Goal: Share content: Share content

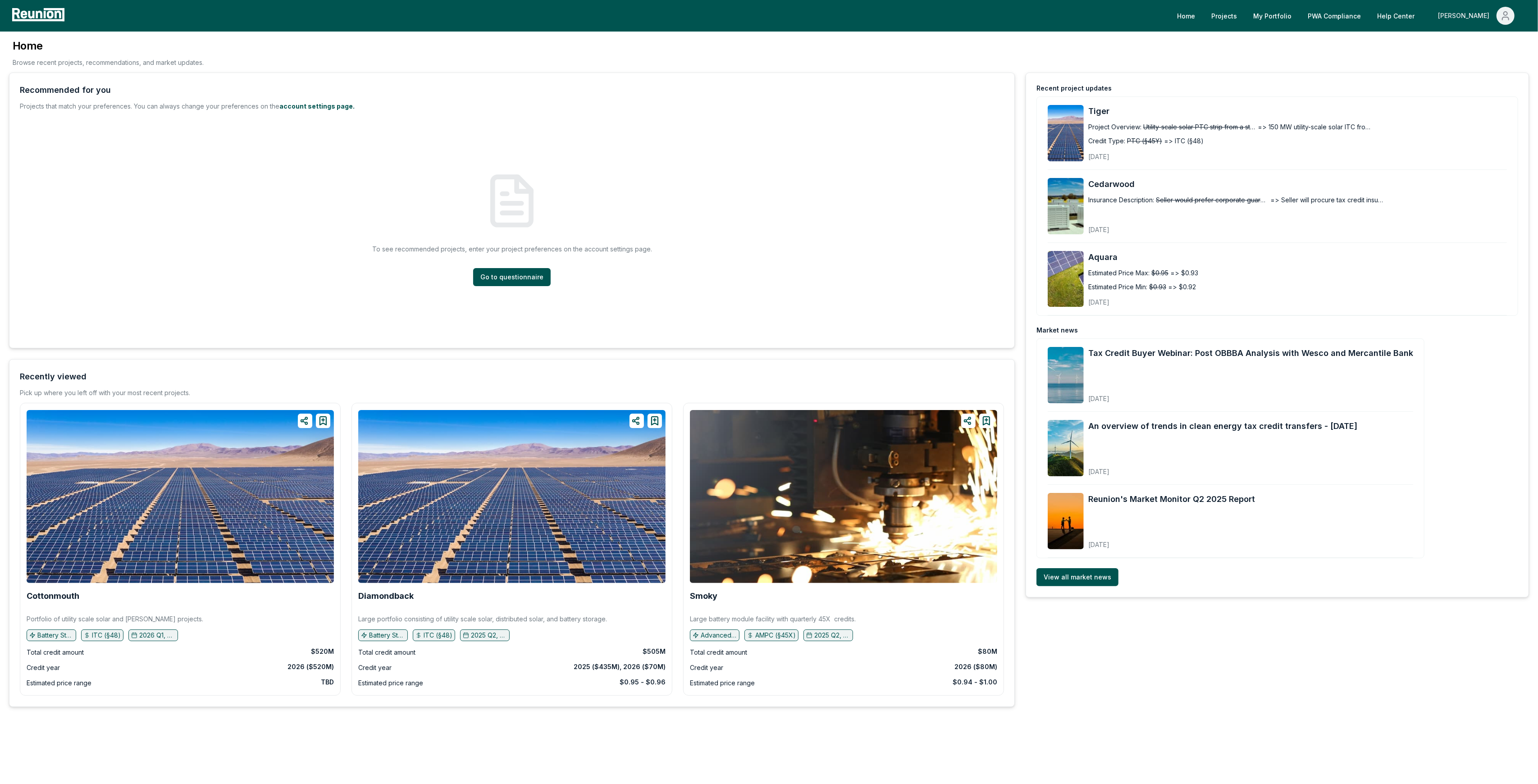
click at [1471, 18] on div "[PERSON_NAME]" at bounding box center [1465, 15] width 55 height 18
click at [1464, 47] on div "Admin Portal" at bounding box center [1486, 48] width 87 height 25
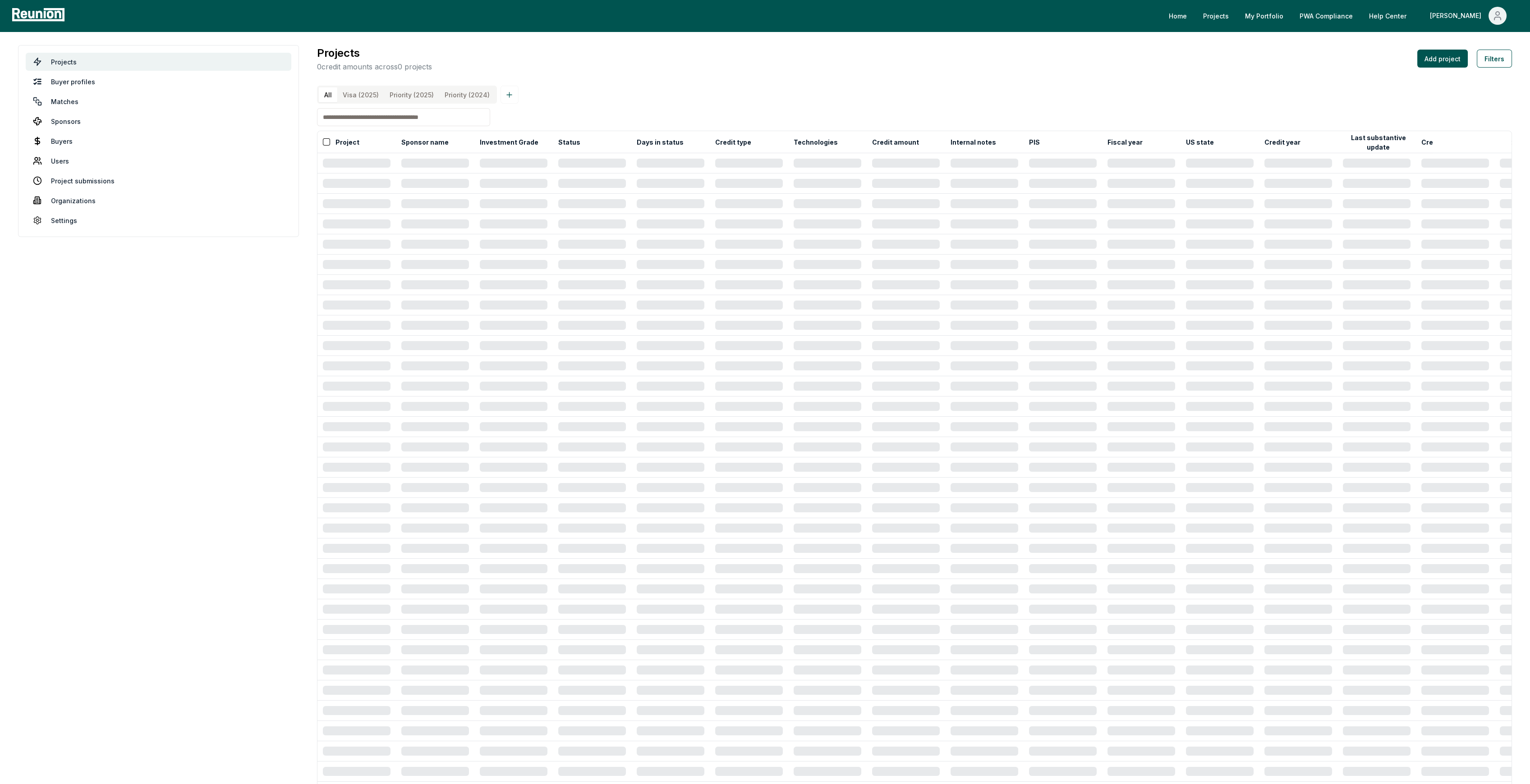
click at [442, 123] on input at bounding box center [403, 117] width 173 height 18
type input "*****"
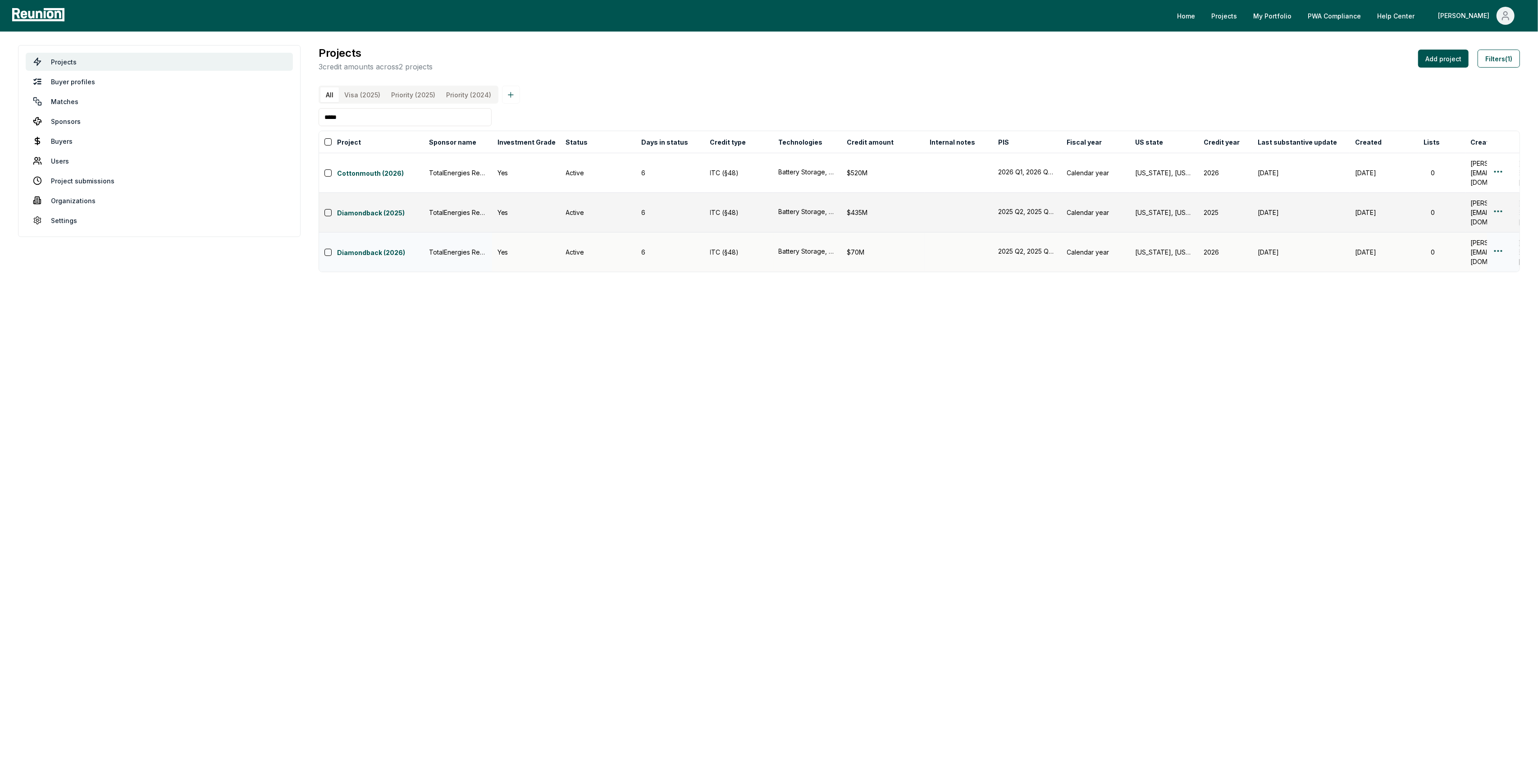
click at [1496, 223] on html "Please visit us on your desktop We're working on making our marketplace mobile-…" at bounding box center [769, 392] width 1538 height 784
click at [1482, 255] on div "Edit" at bounding box center [1488, 258] width 86 height 15
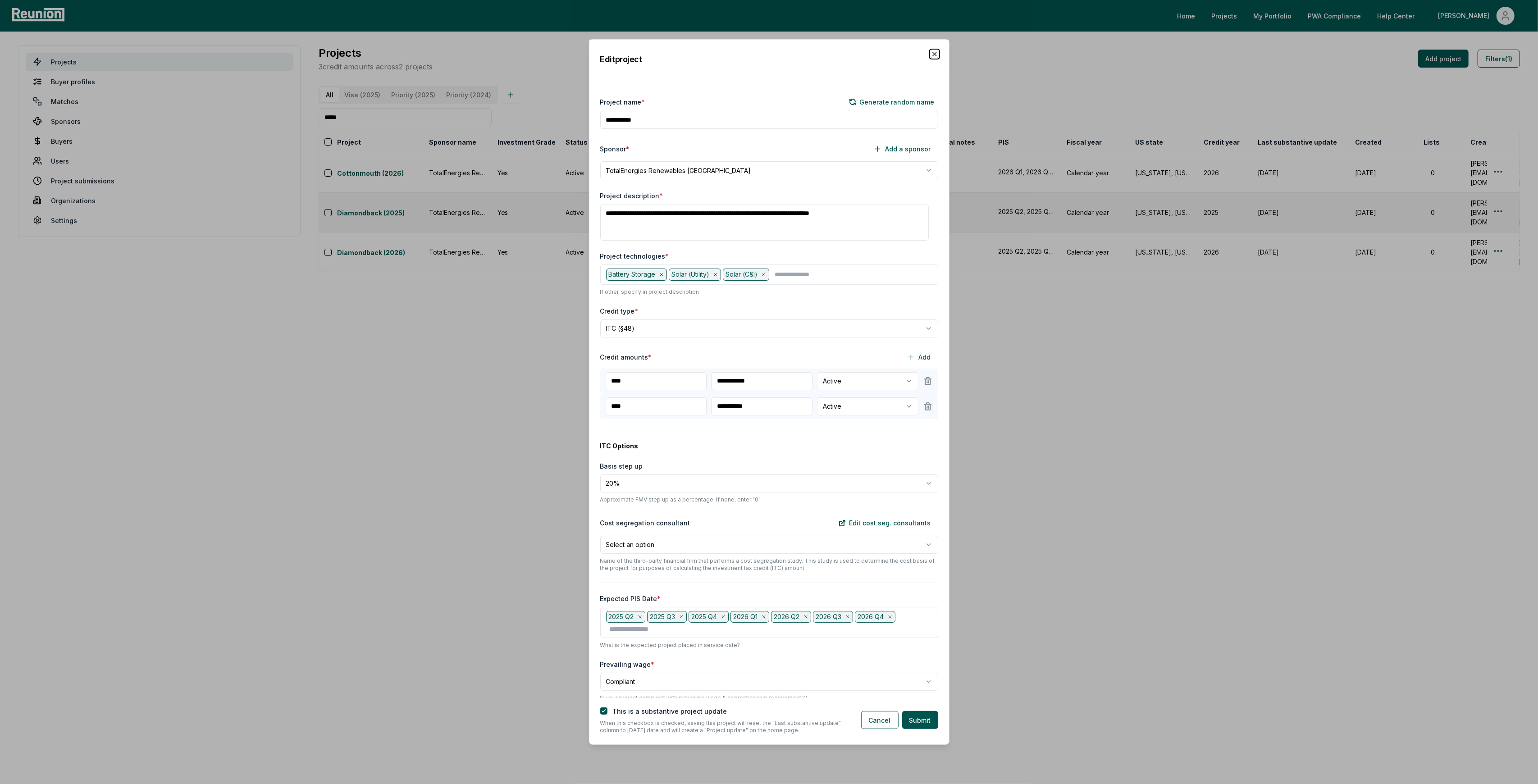
click at [935, 51] on icon "button" at bounding box center [935, 54] width 7 height 7
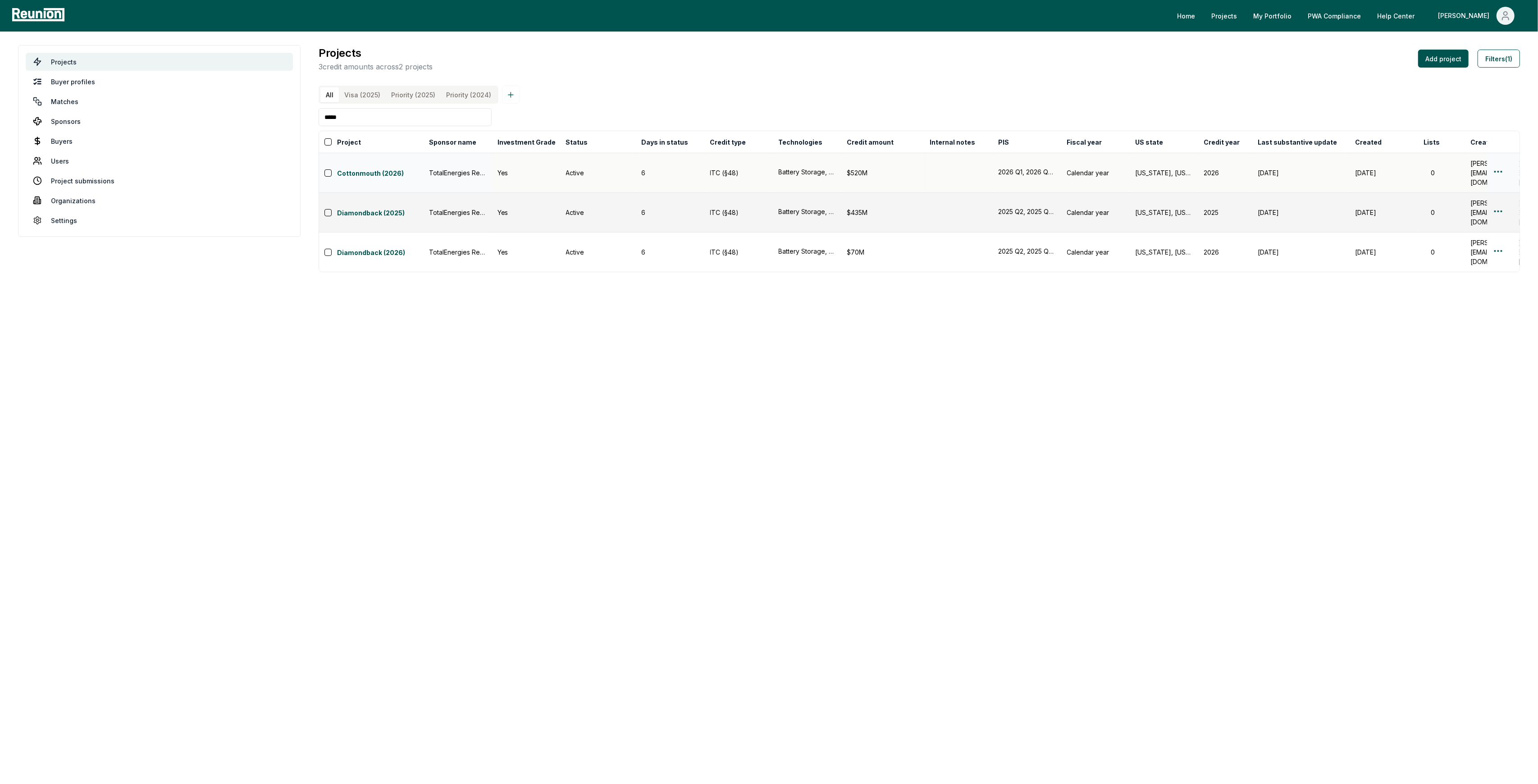
click at [1496, 171] on html "Please visit us on your desktop We're working on making our marketplace mobile-…" at bounding box center [769, 392] width 1538 height 784
click at [1484, 205] on div "Edit" at bounding box center [1488, 209] width 86 height 15
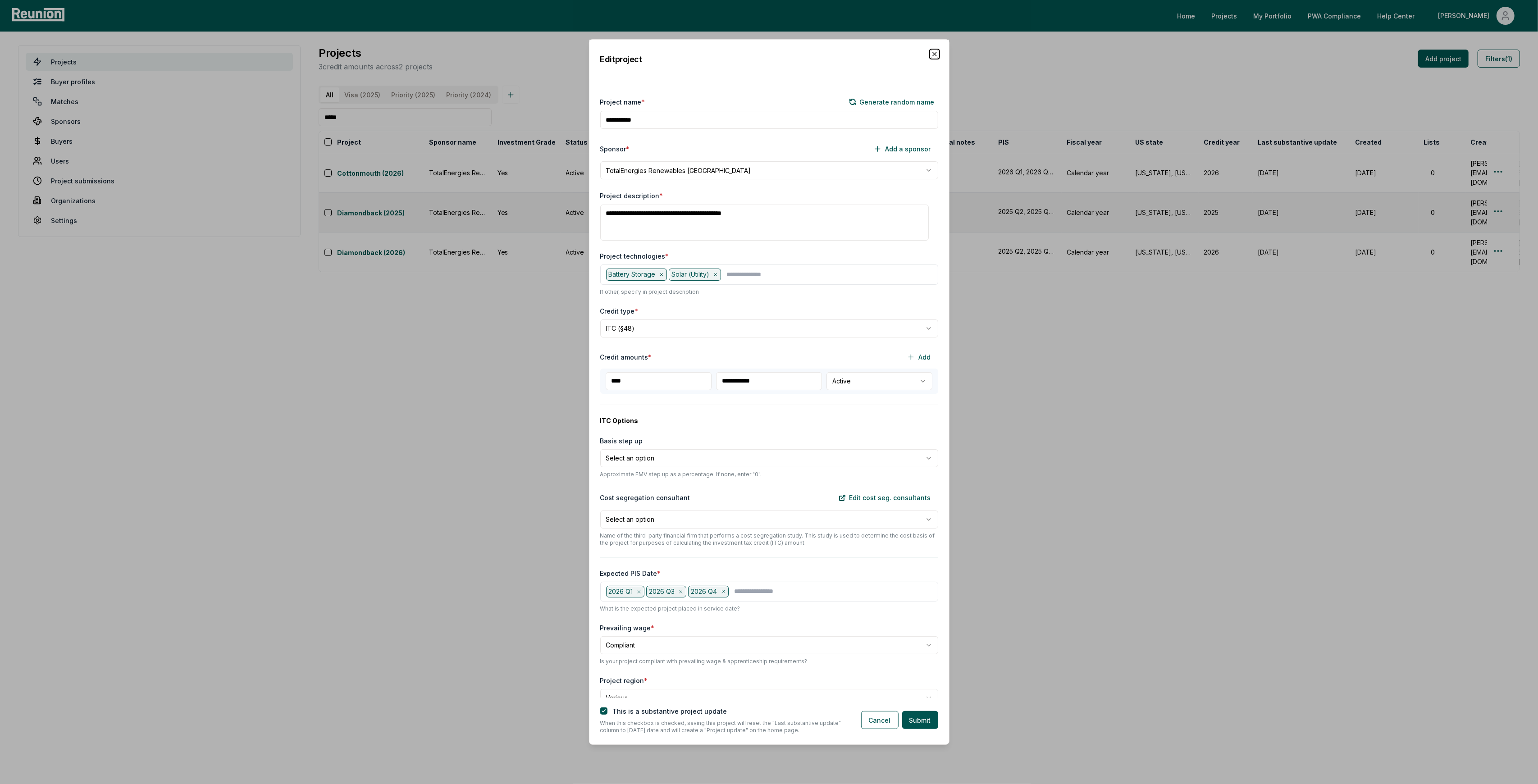
click at [937, 52] on icon "button" at bounding box center [935, 54] width 7 height 7
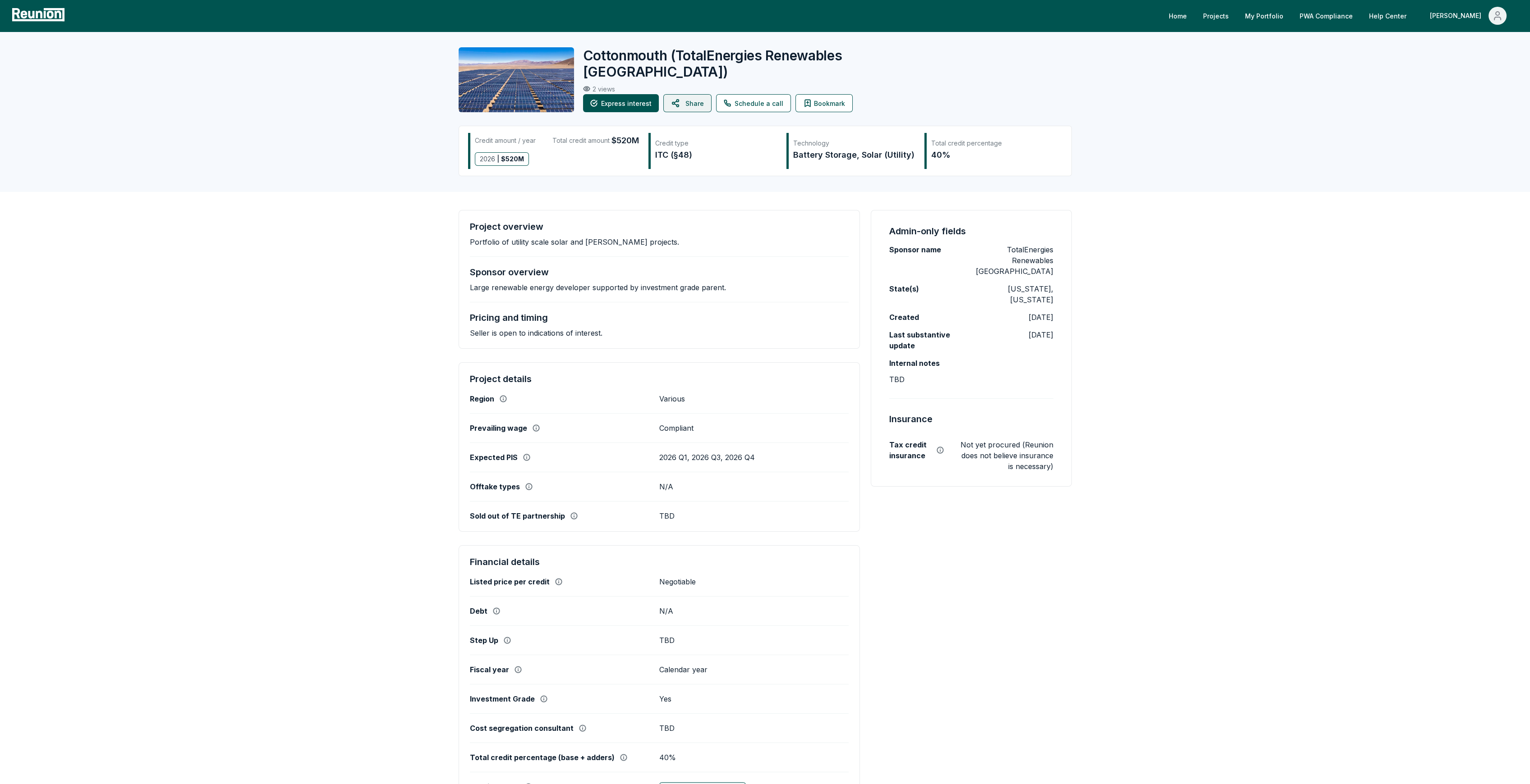
click at [686, 108] on button "Share" at bounding box center [687, 103] width 48 height 18
click at [624, 106] on button "Express interest" at bounding box center [621, 103] width 76 height 18
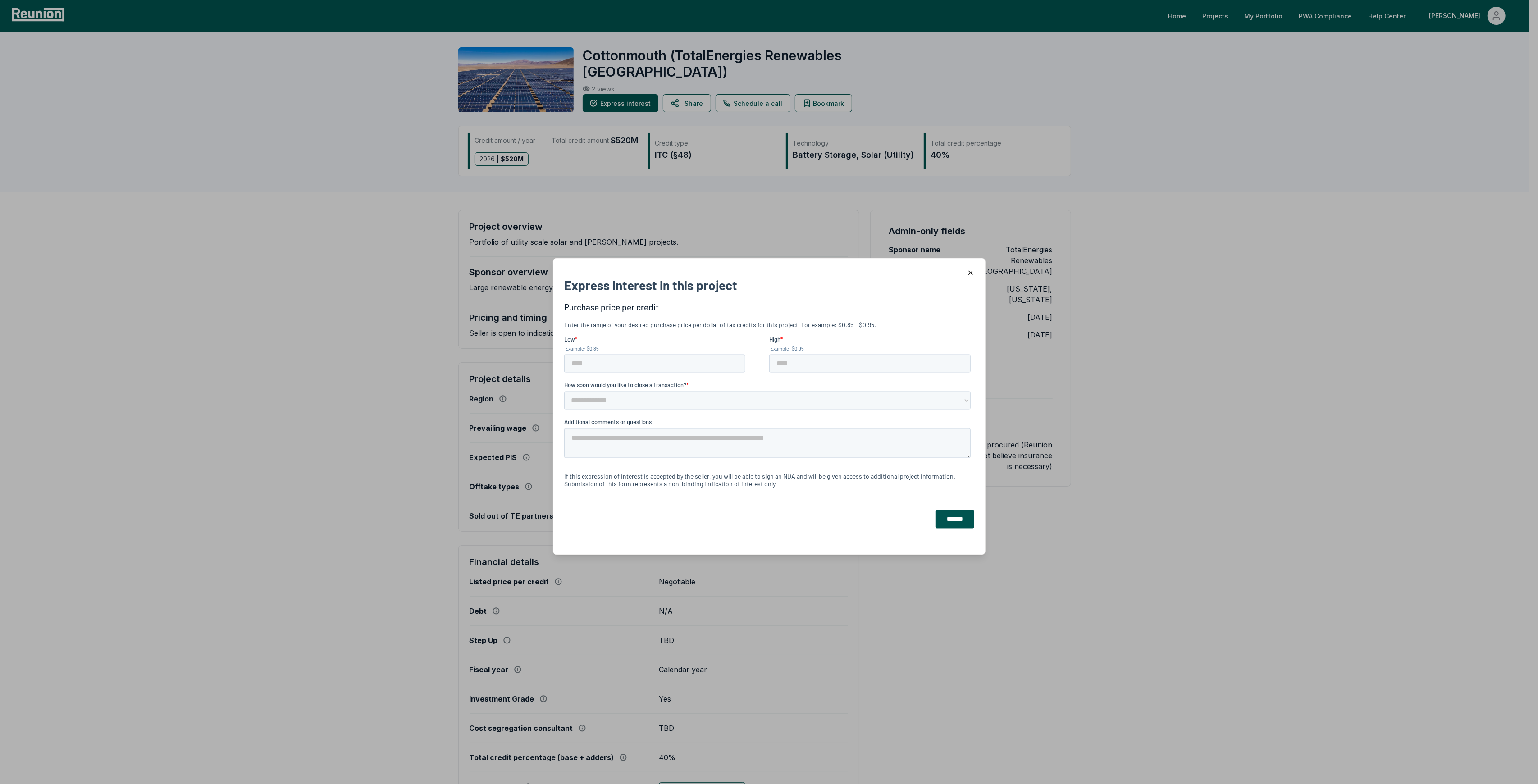
click at [967, 270] on icon "button" at bounding box center [971, 273] width 7 height 7
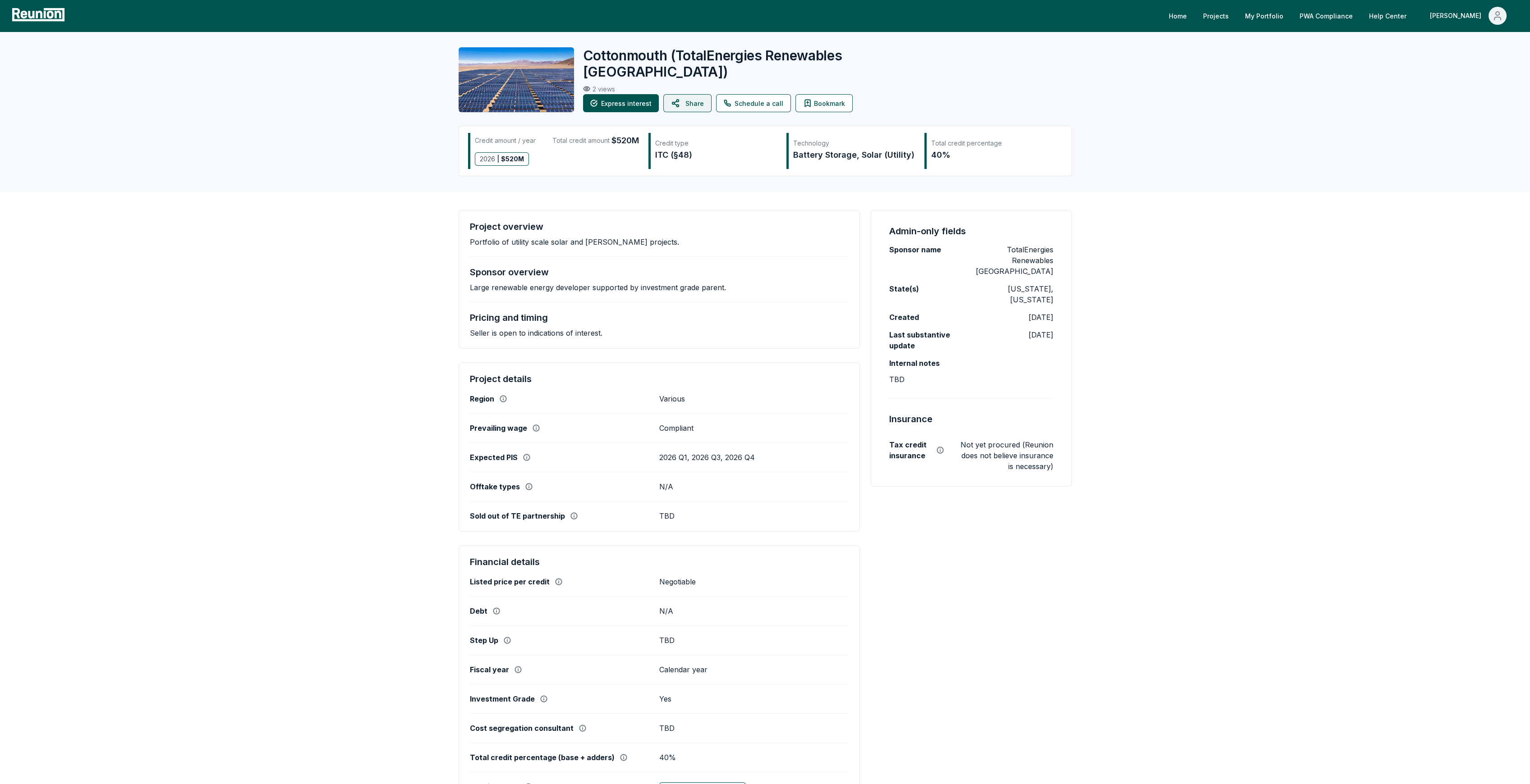
click at [700, 106] on button "Share" at bounding box center [687, 103] width 48 height 18
